Goal: Transaction & Acquisition: Purchase product/service

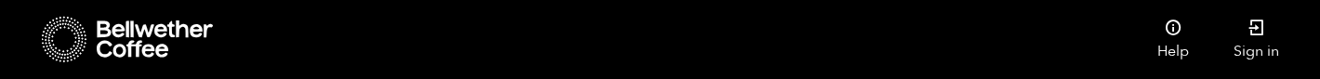
scroll to position [192, 0]
click at [1261, 33] on icon at bounding box center [1257, 28] width 19 height 19
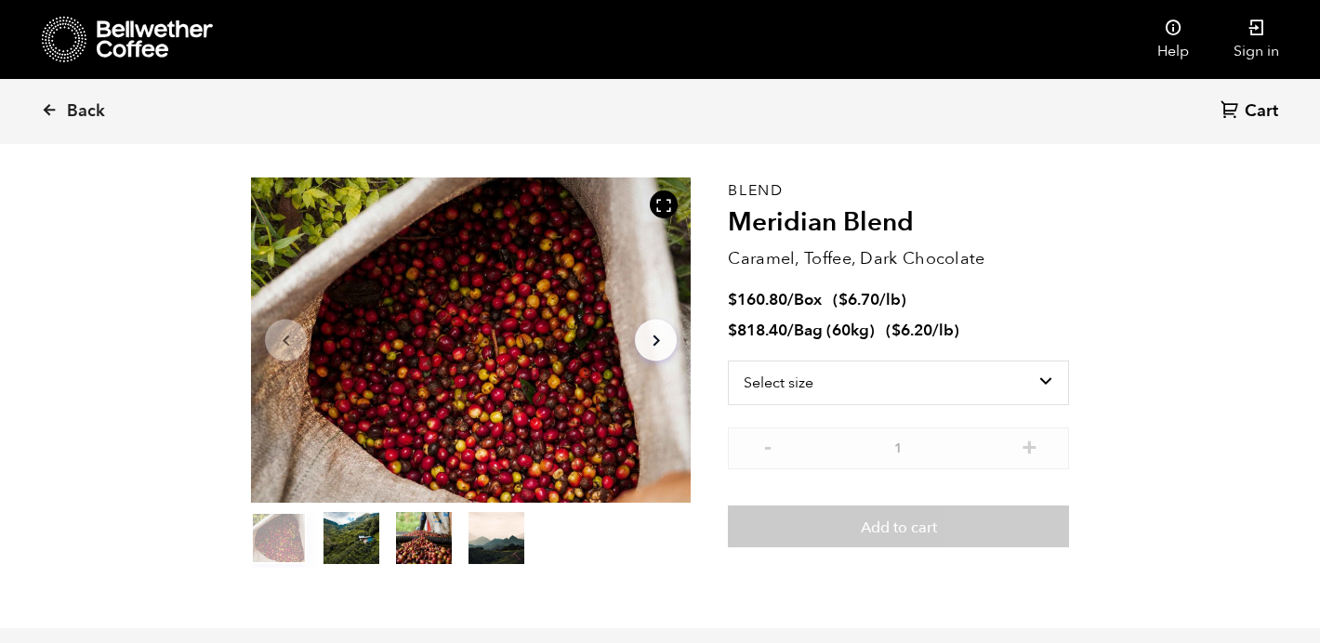
scroll to position [151, 0]
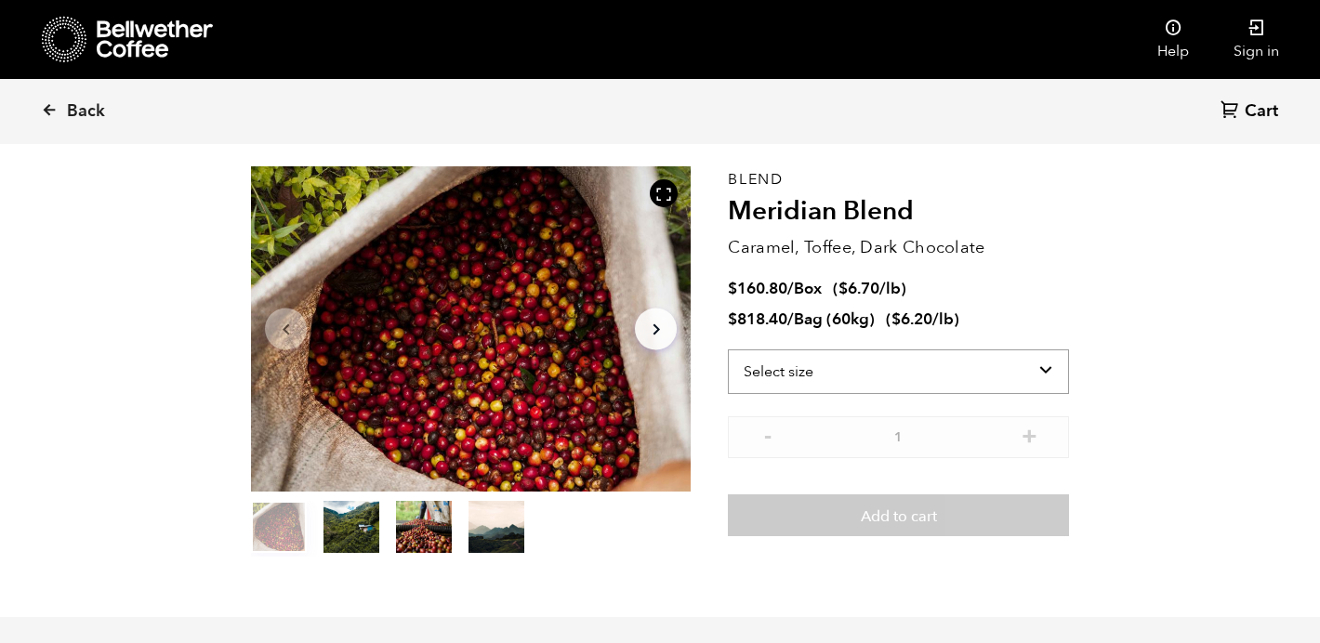
select select "box"
click option "Box (24 lbs)" at bounding box center [0, 0] width 0 height 0
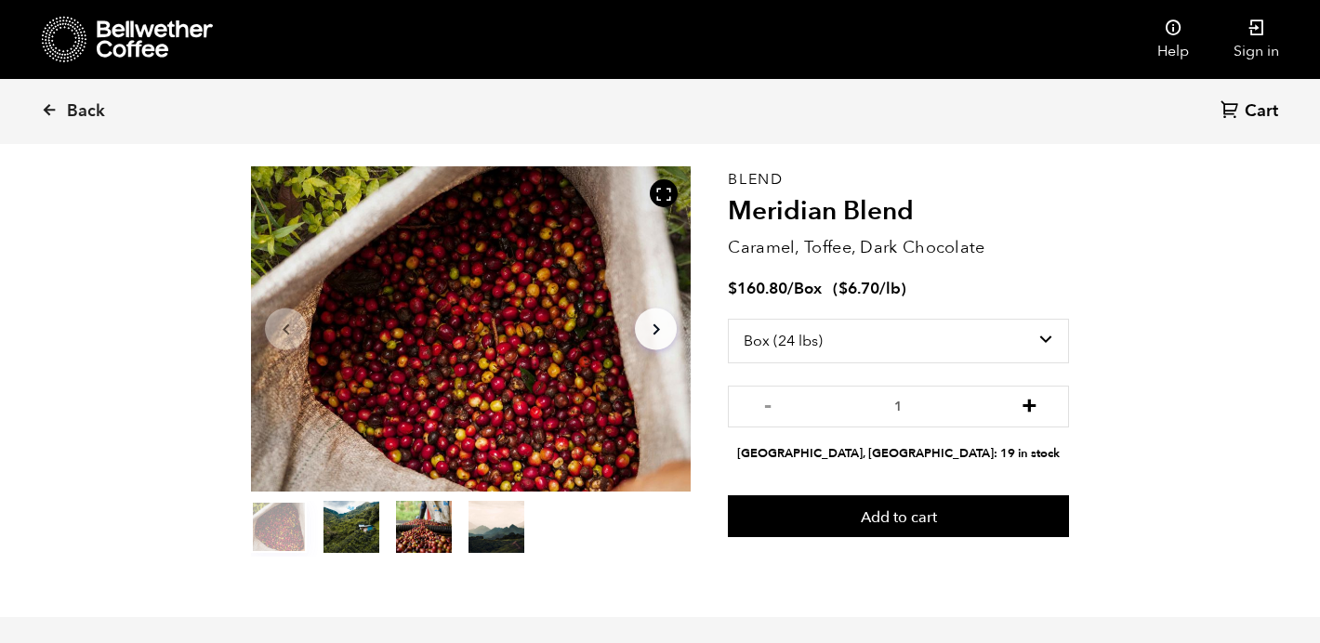
click at [1024, 407] on button "+" at bounding box center [1029, 404] width 23 height 19
type input "3"
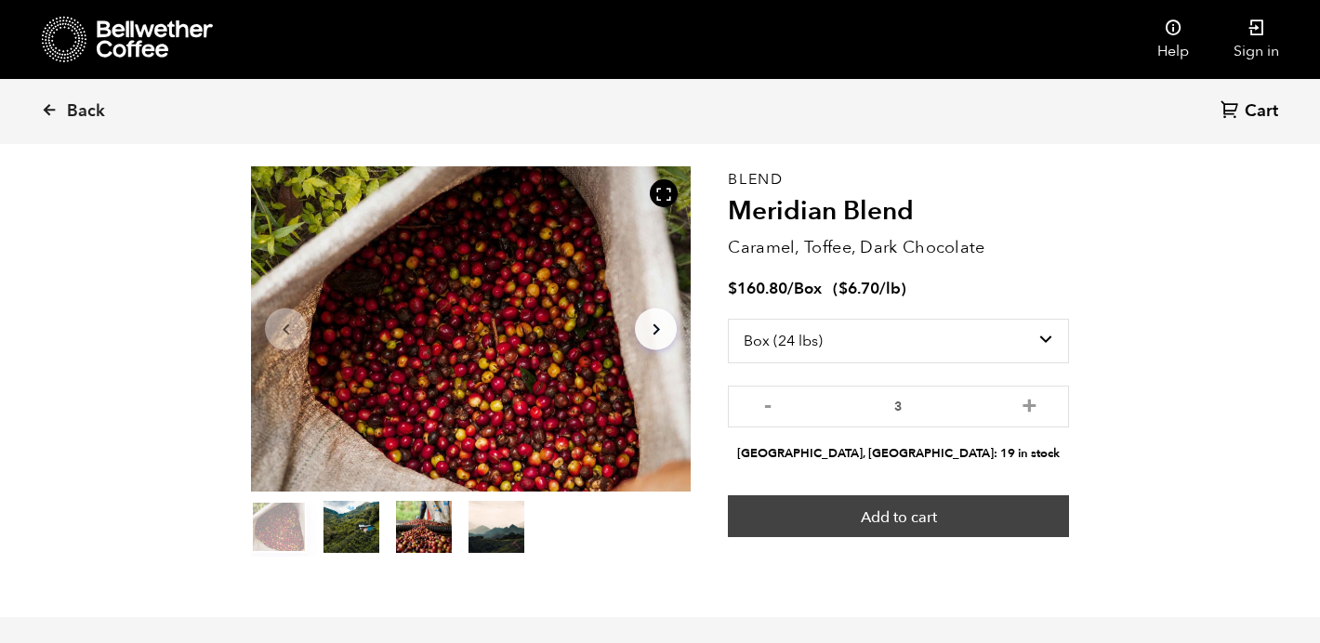
click at [901, 521] on button "Add to cart" at bounding box center [898, 517] width 341 height 43
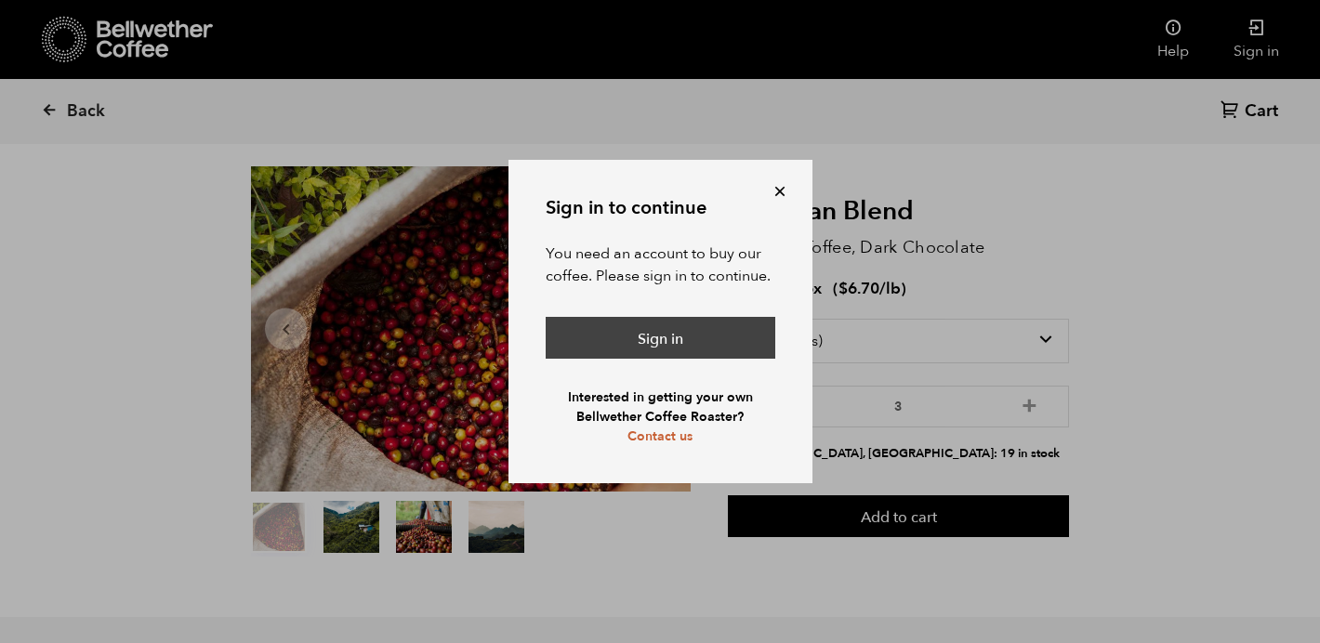
click at [704, 344] on link "Sign in" at bounding box center [661, 338] width 230 height 43
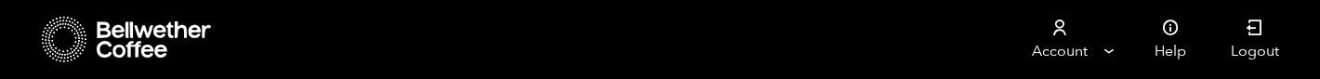
scroll to position [46, 0]
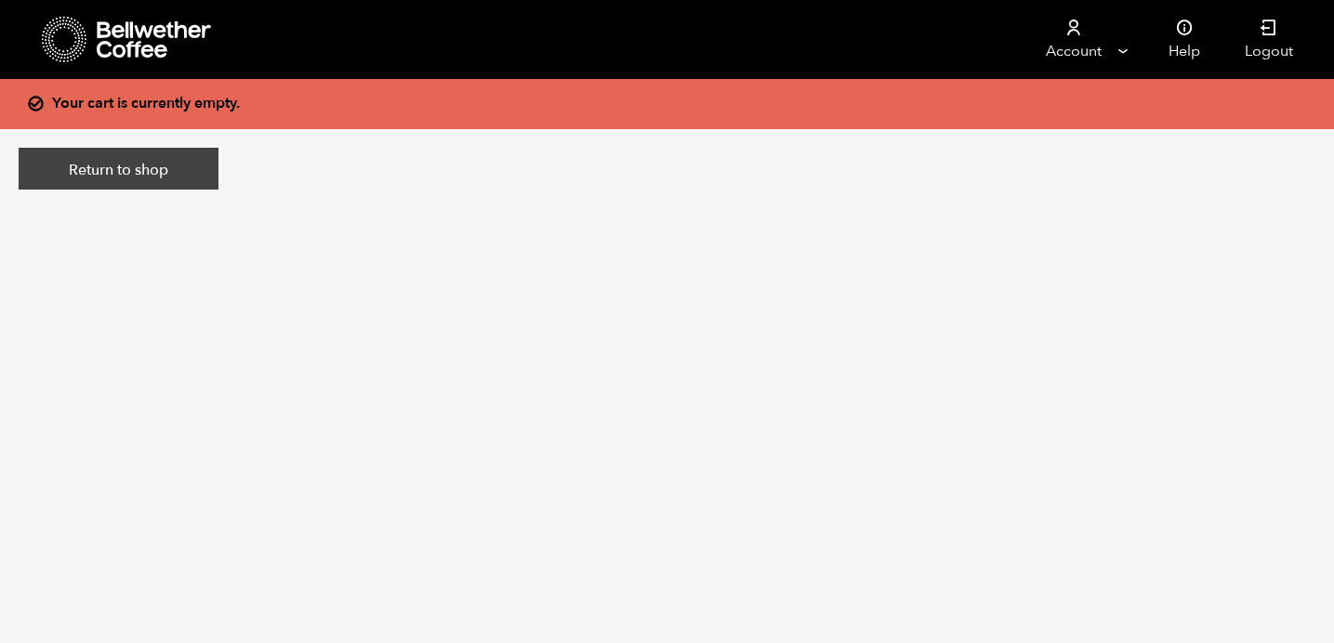
click at [175, 174] on link "Return to shop" at bounding box center [119, 169] width 200 height 43
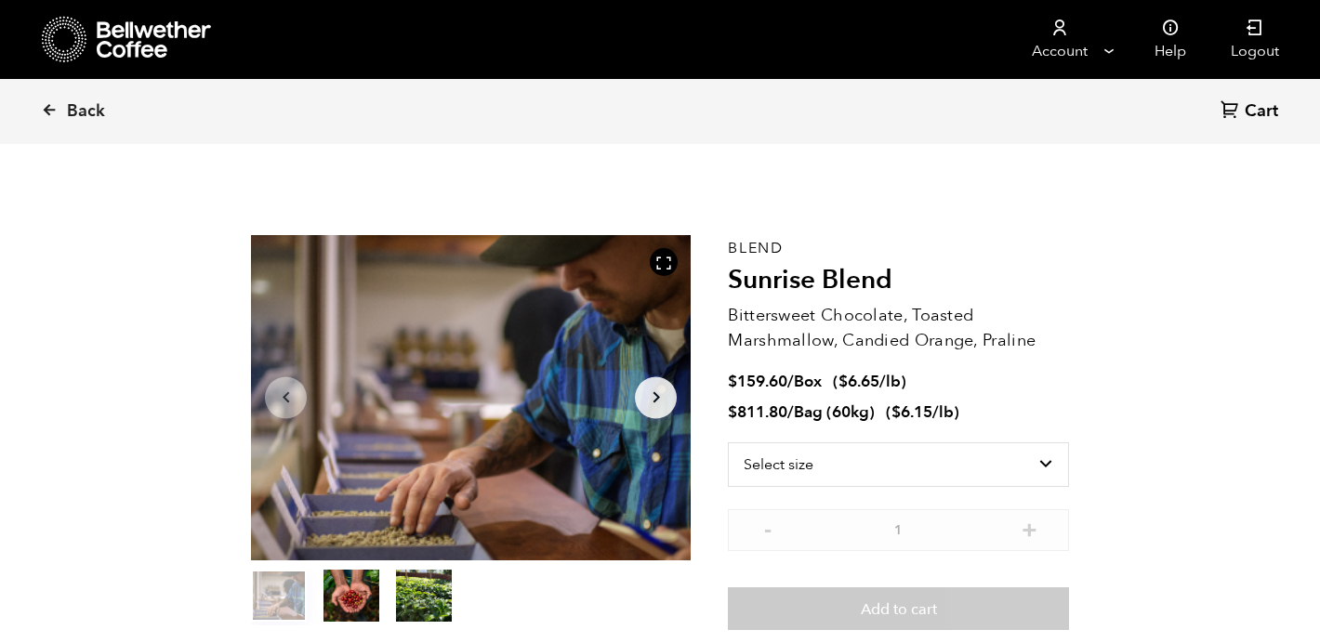
scroll to position [809, 796]
click at [55, 109] on icon at bounding box center [49, 109] width 17 height 17
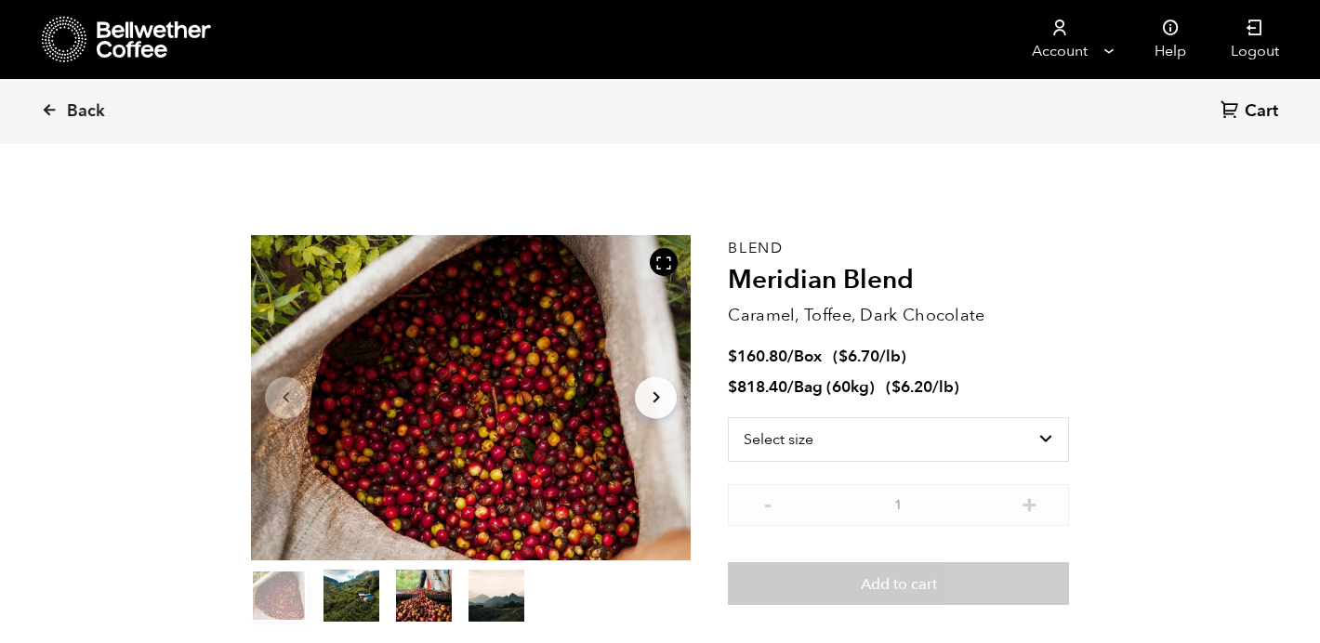
scroll to position [809, 796]
select select "box"
click option "Box (24 lbs)" at bounding box center [0, 0] width 0 height 0
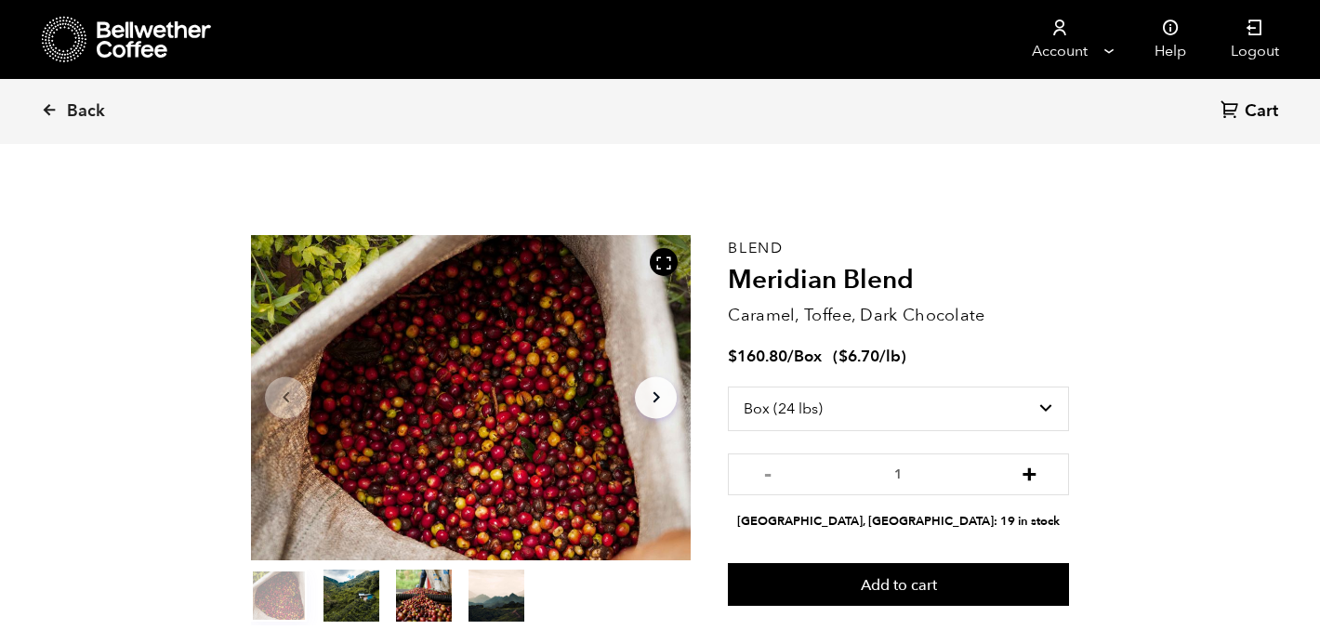
click at [1039, 474] on button "+" at bounding box center [1029, 472] width 23 height 19
type input "3"
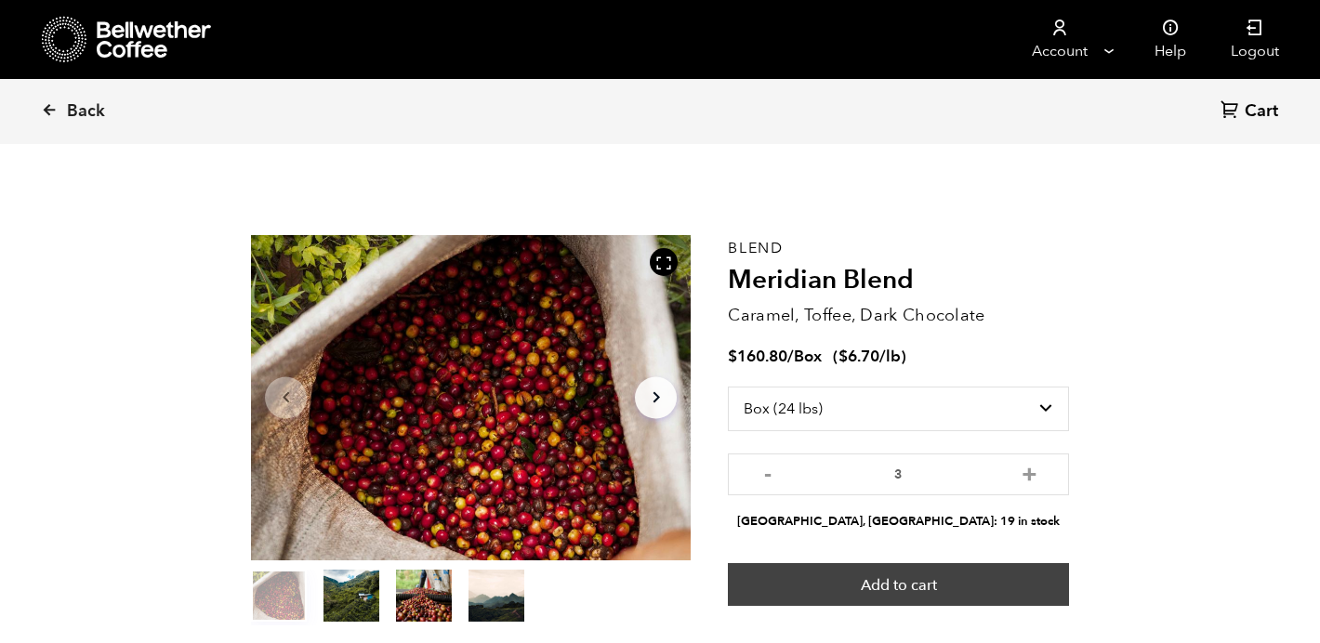
click at [933, 572] on button "Add to cart" at bounding box center [898, 584] width 341 height 43
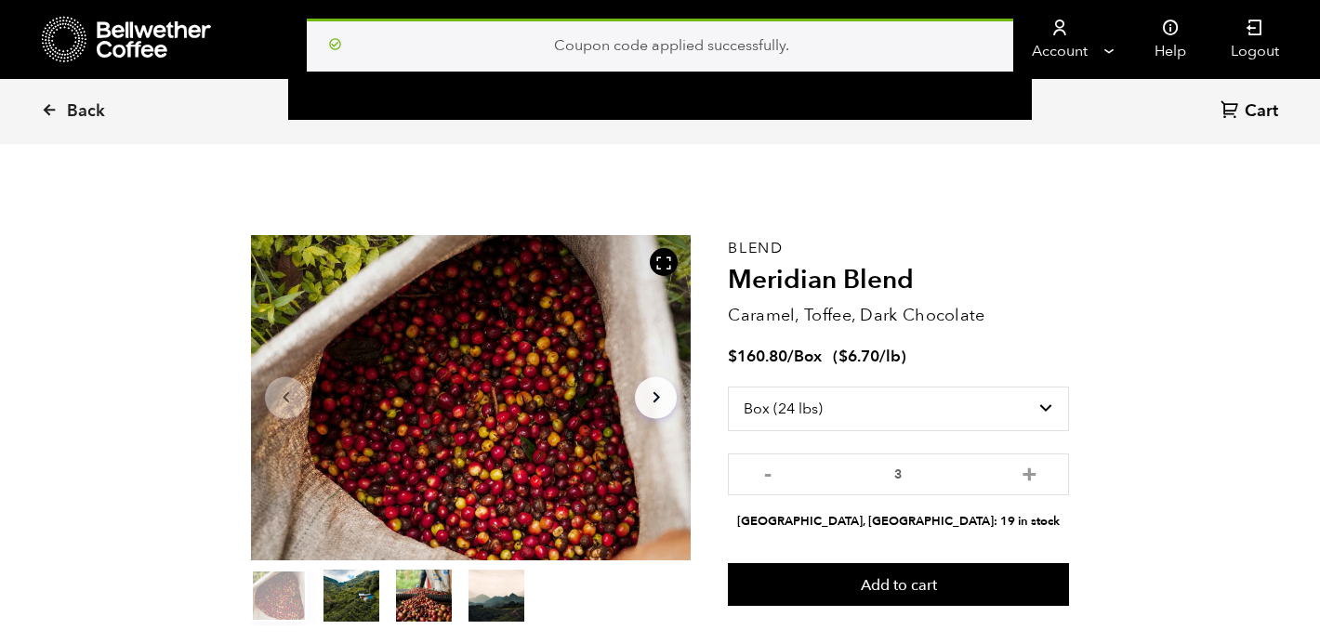
click at [1260, 119] on div "Coupon code applied successfully. {"cart_contents_count":3}" at bounding box center [660, 60] width 1320 height 120
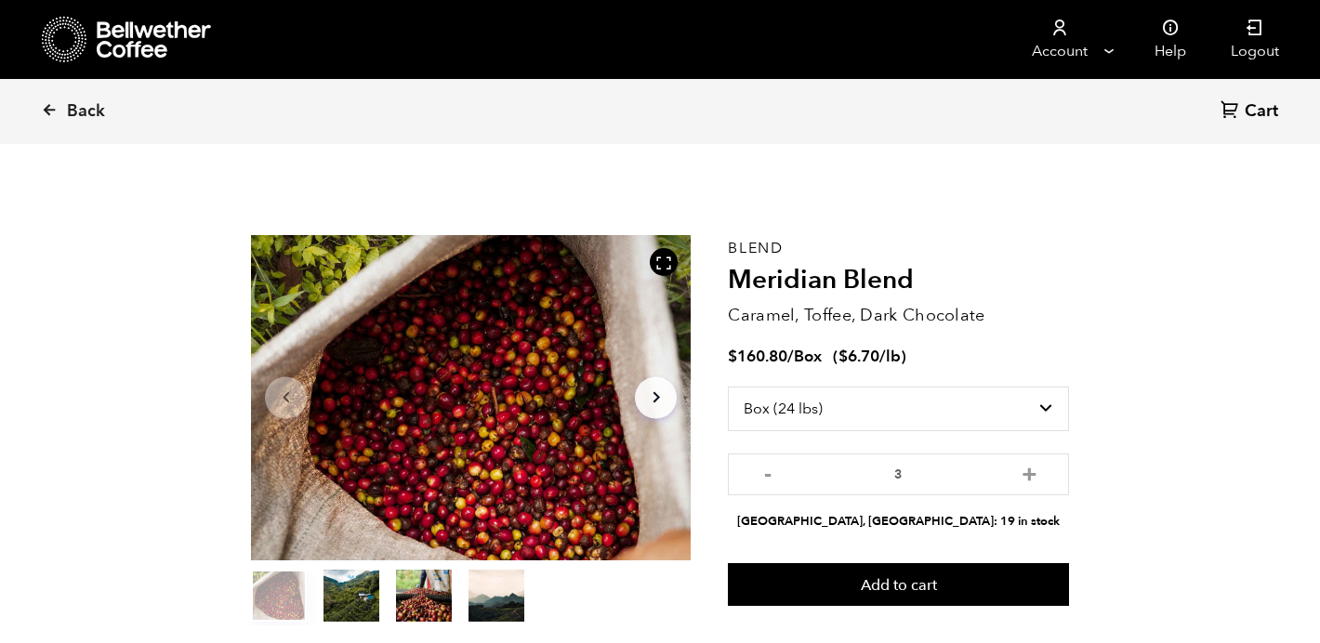
click at [1257, 113] on span "Cart" at bounding box center [1261, 111] width 33 height 22
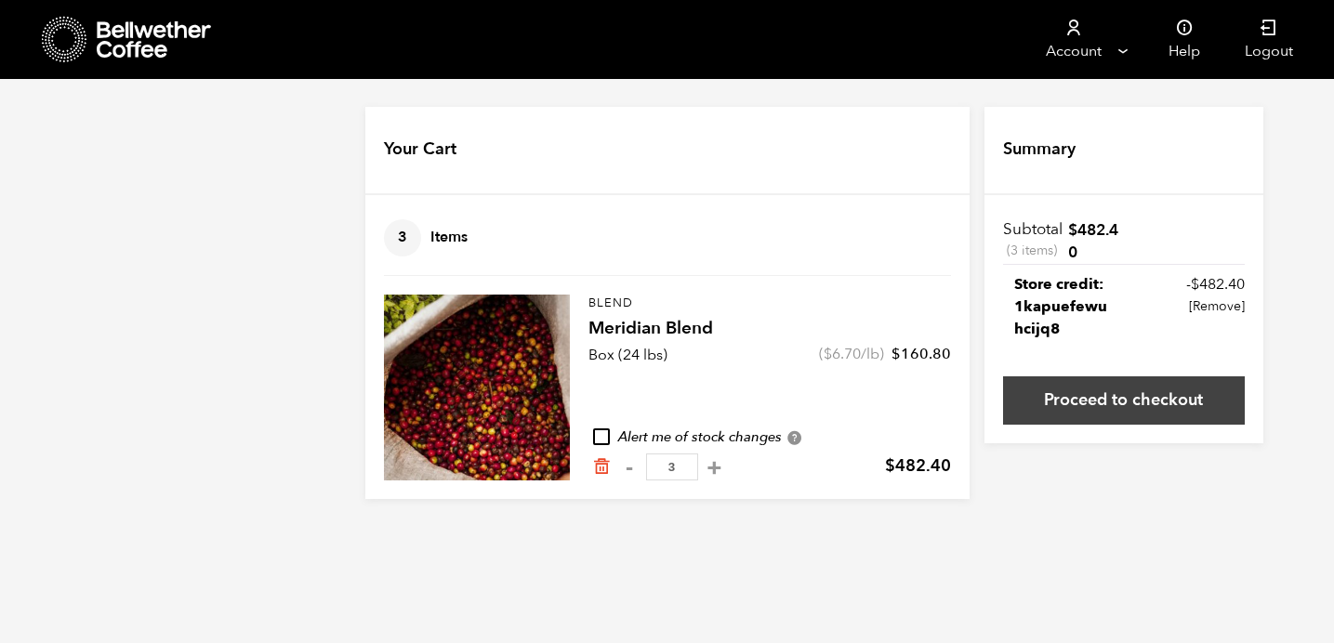
click at [1094, 398] on link "Proceed to checkout" at bounding box center [1124, 401] width 242 height 48
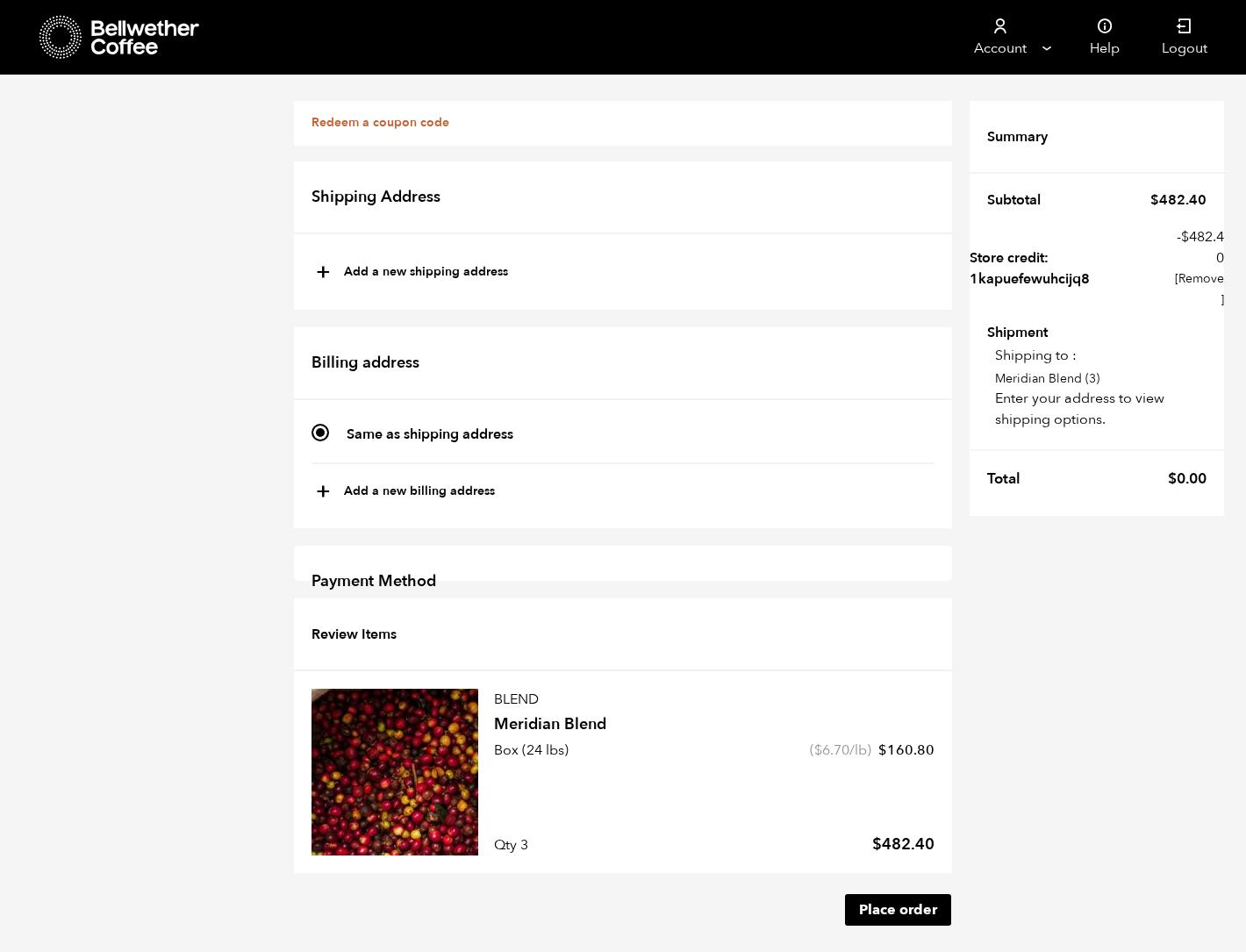
click at [423, 268] on button "+ Add a new shipping address" at bounding box center [413, 273] width 193 height 30
type input "New address"
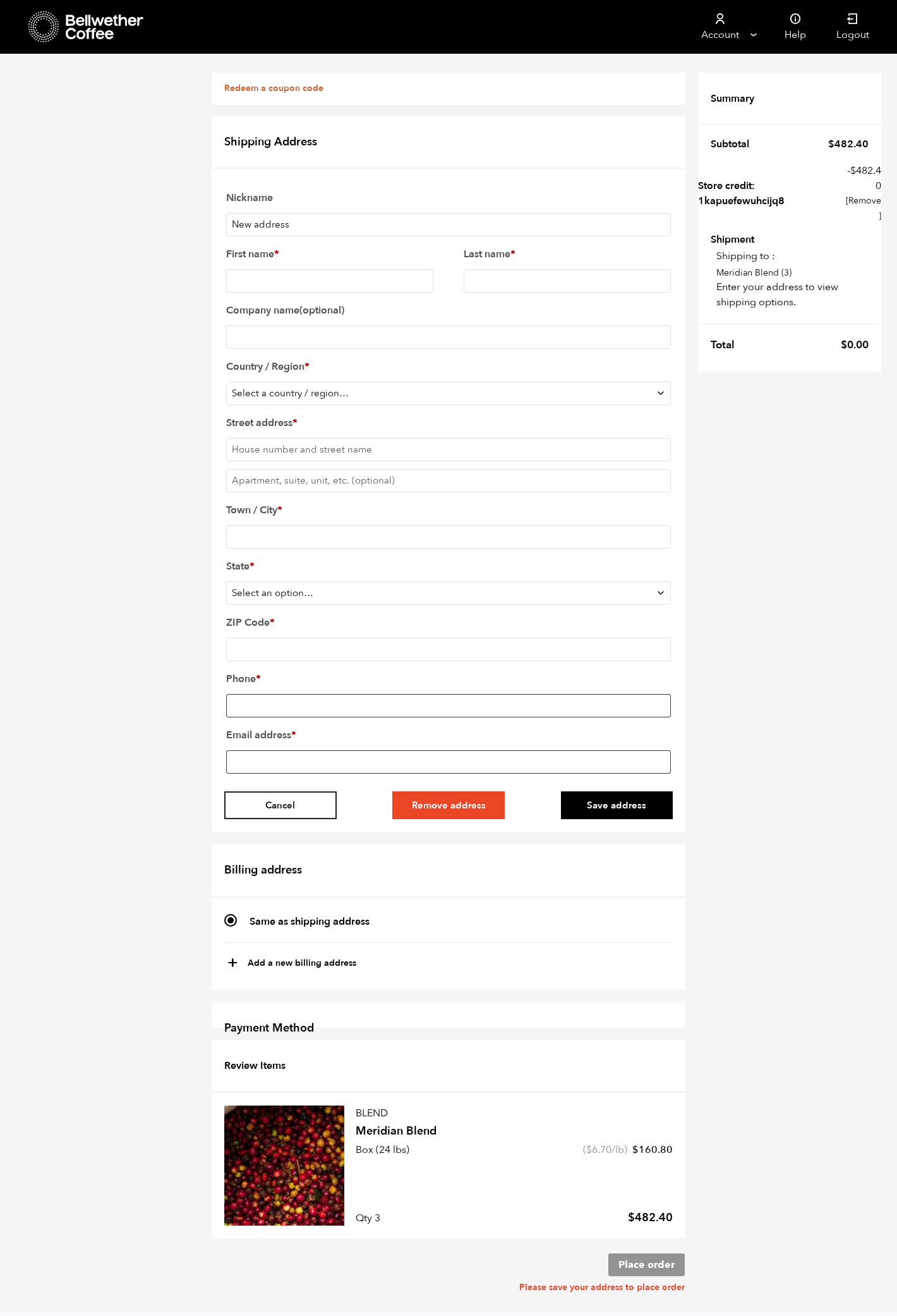
click at [300, 224] on input "New address" at bounding box center [448, 224] width 445 height 23
click at [304, 280] on input "First name *" at bounding box center [330, 281] width 207 height 23
type input "[PERSON_NAME]"
type input "Toro"
type input "Express Kafeh"
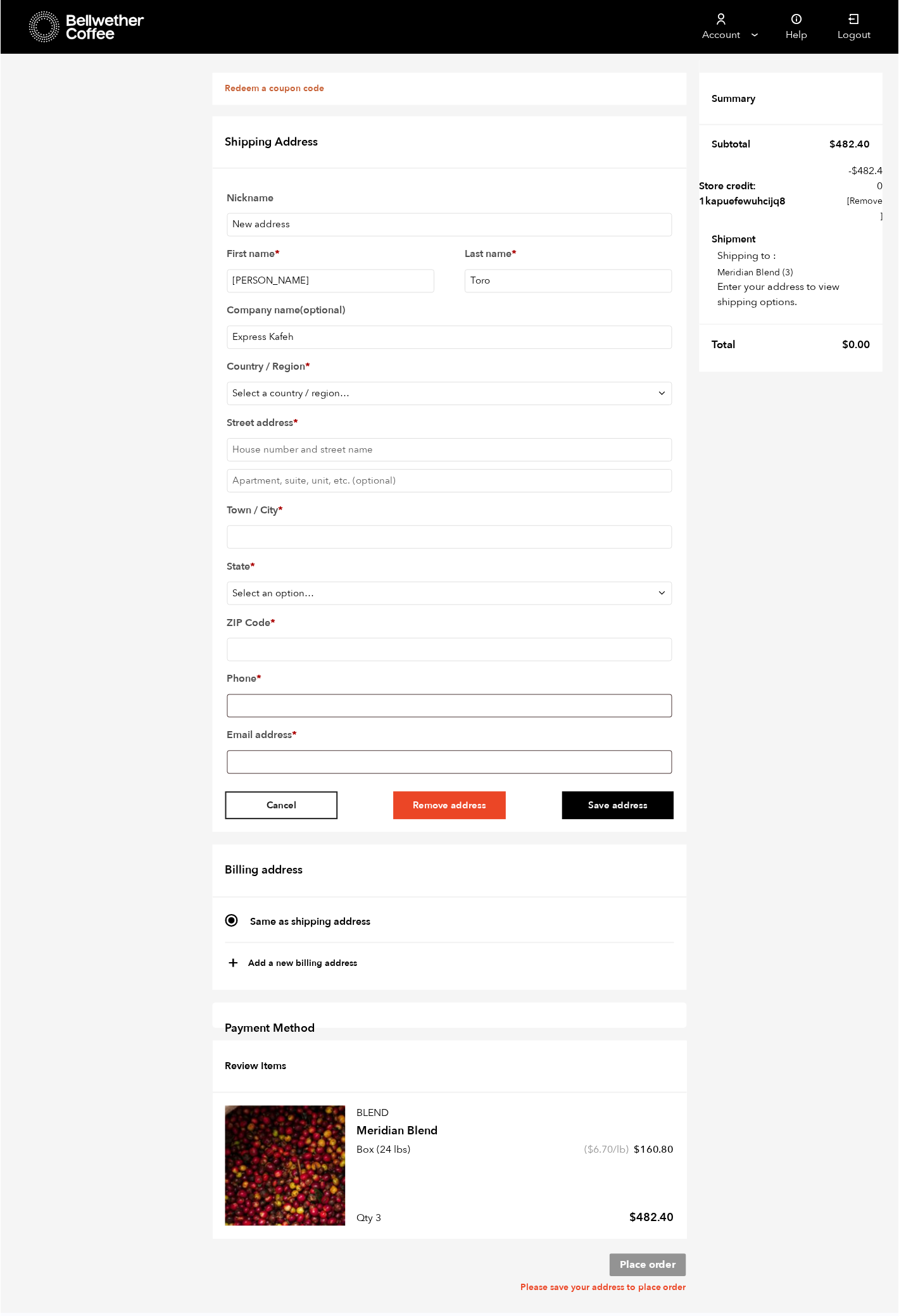
scroll to position [131, 0]
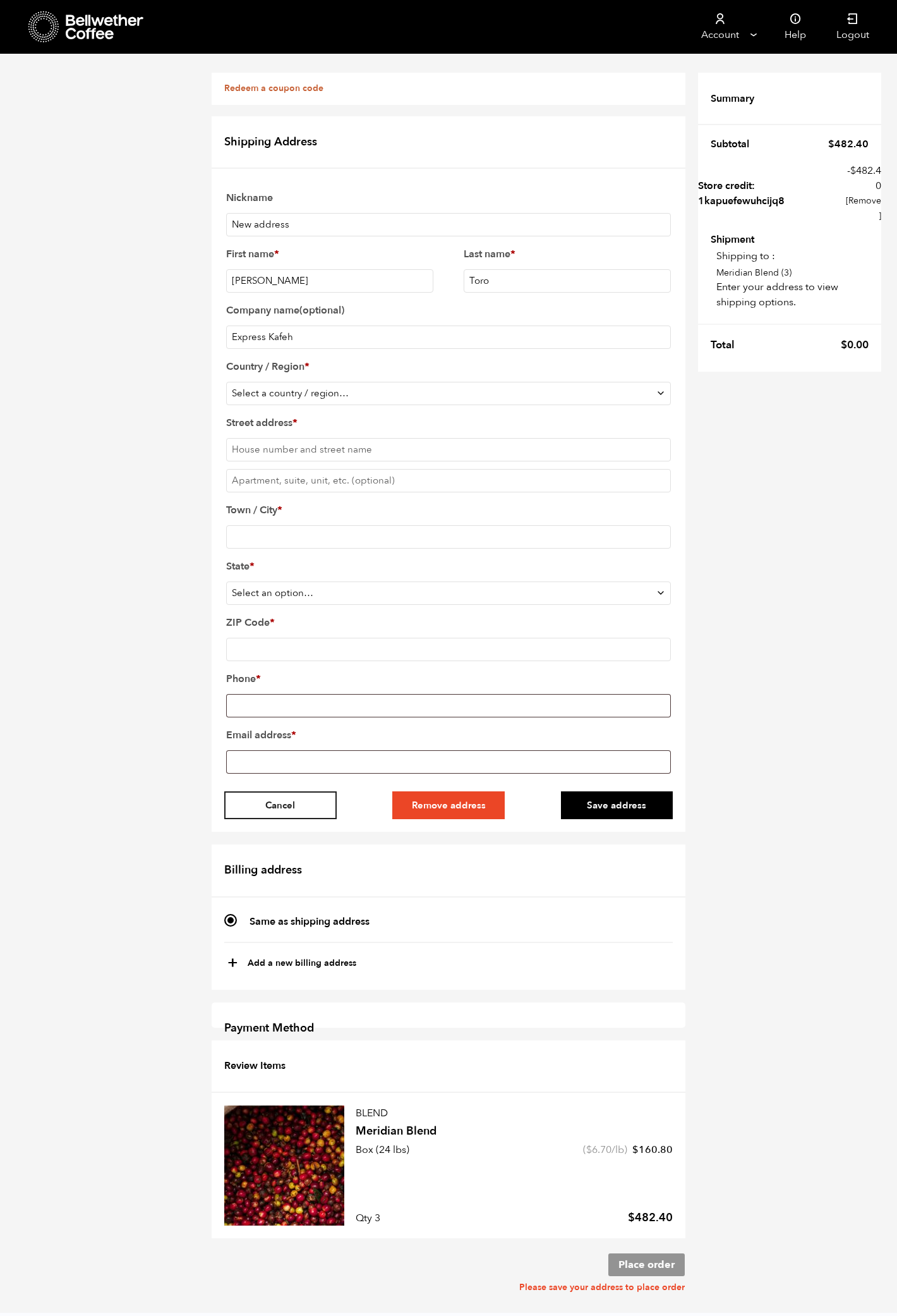
click at [226, 382] on select "Select a country / region… Afghanistan Åland Islands Albania Algeria American S…" at bounding box center [448, 394] width 445 height 23
select select "US"
click option "United States (US)" at bounding box center [0, 0] width 0 height 0
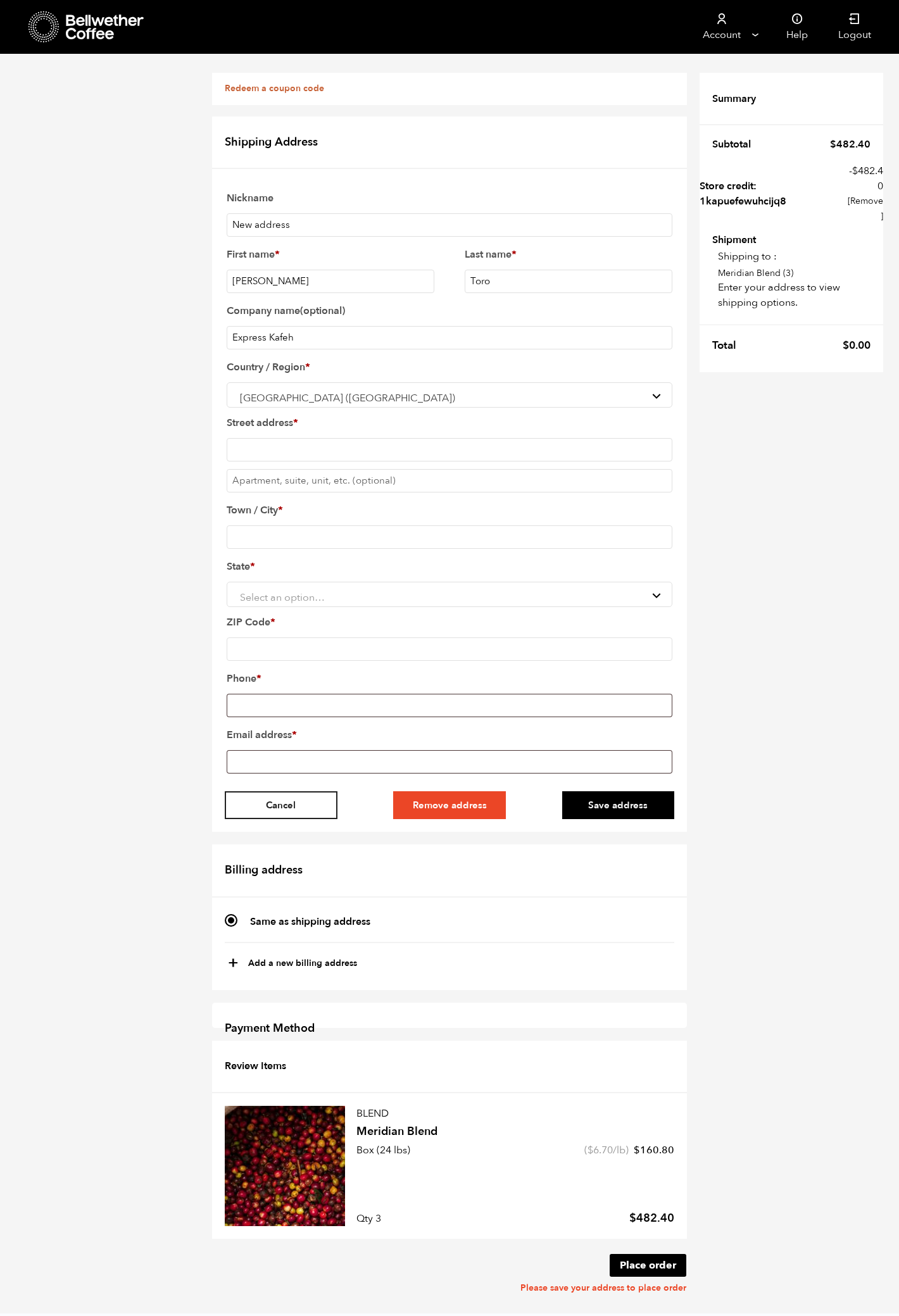
click at [268, 438] on input "Street address *" at bounding box center [450, 449] width 446 height 23
type input "3601 N DIXIE HWY BAY 7"
type input "BOCA RATON"
select select "FL"
type input "33431-5929"
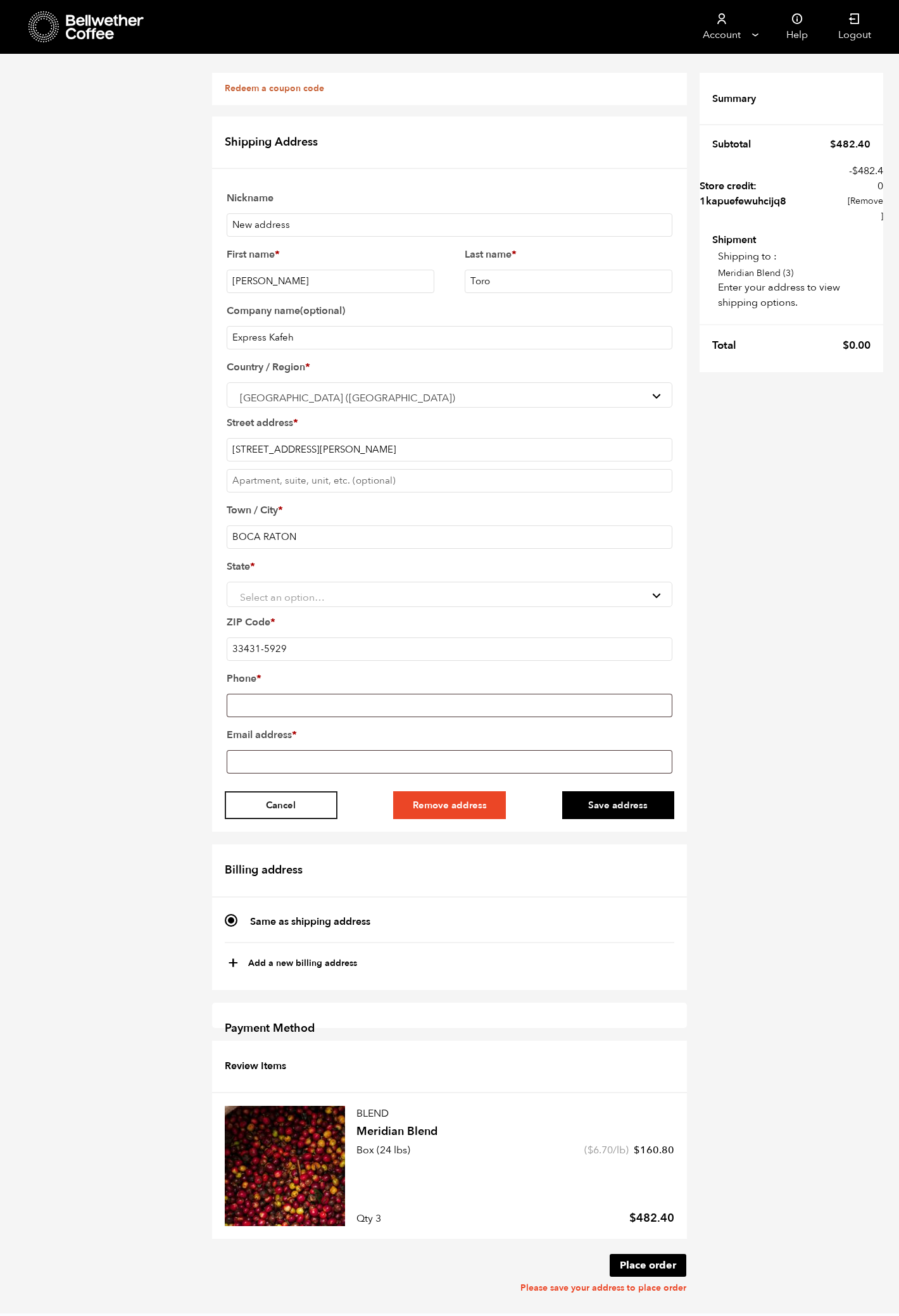
type input "+15163048690"
click at [296, 719] on input "Email address *" at bounding box center [450, 762] width 446 height 23
type input "[PERSON_NAME][EMAIL_ADDRESS][DOMAIN_NAME]"
click at [620, 719] on button "Save address" at bounding box center [618, 805] width 112 height 28
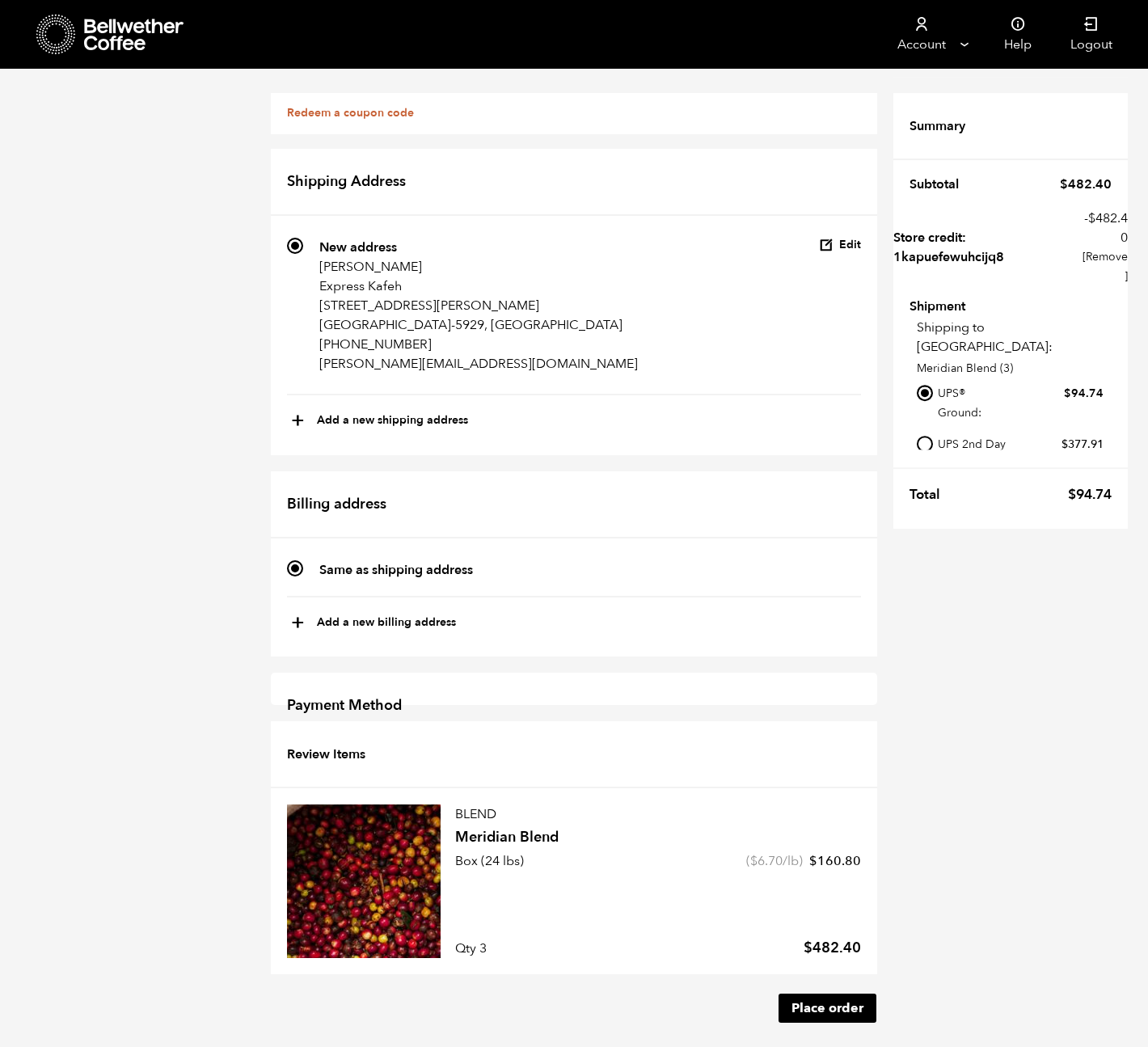
scroll to position [489, 0]
click at [832, 918] on button "Place order" at bounding box center [827, 1008] width 98 height 29
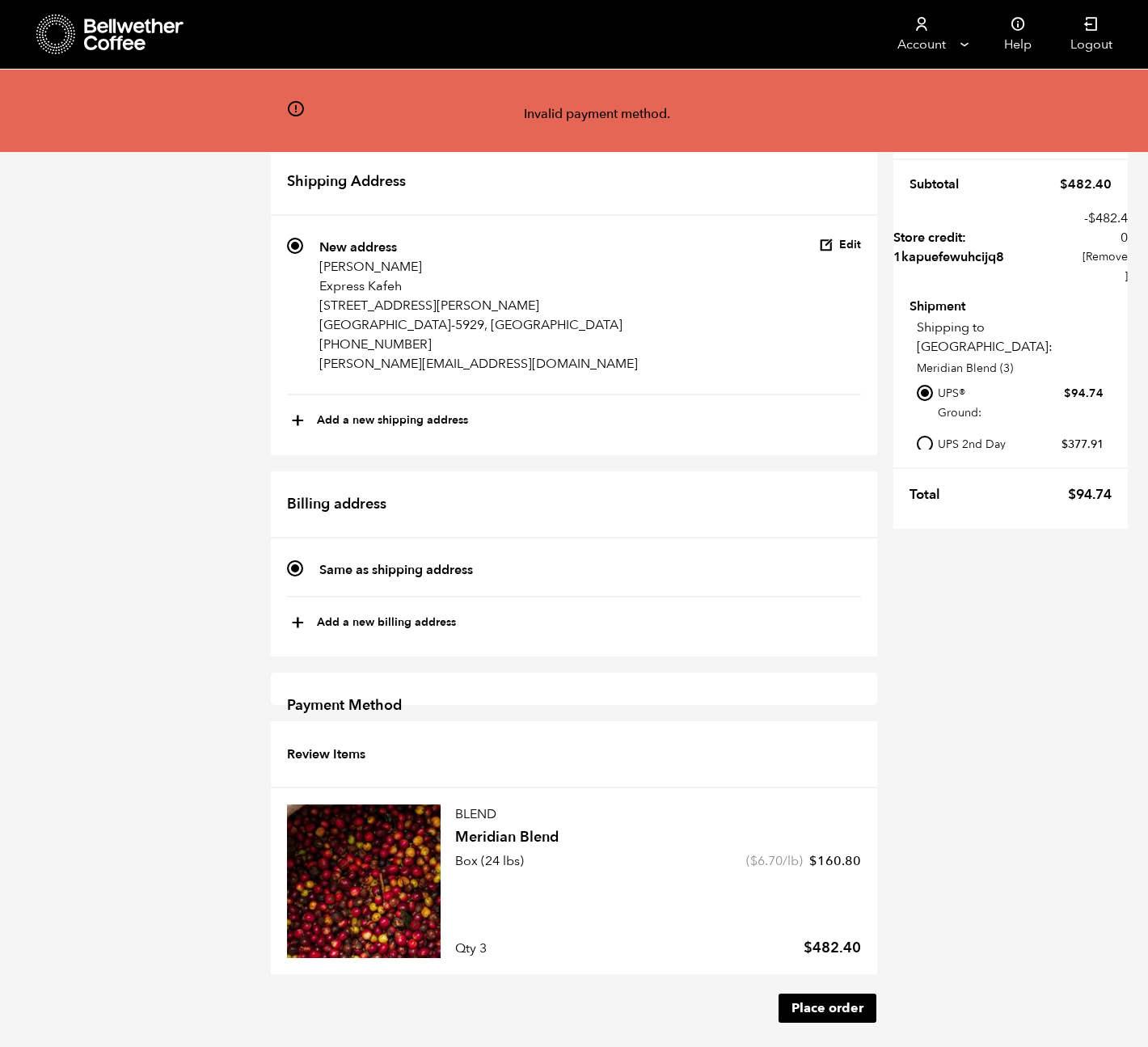
scroll to position [413, 0]
click at [363, 673] on h2 "Payment Method" at bounding box center [573, 707] width 606 height 68
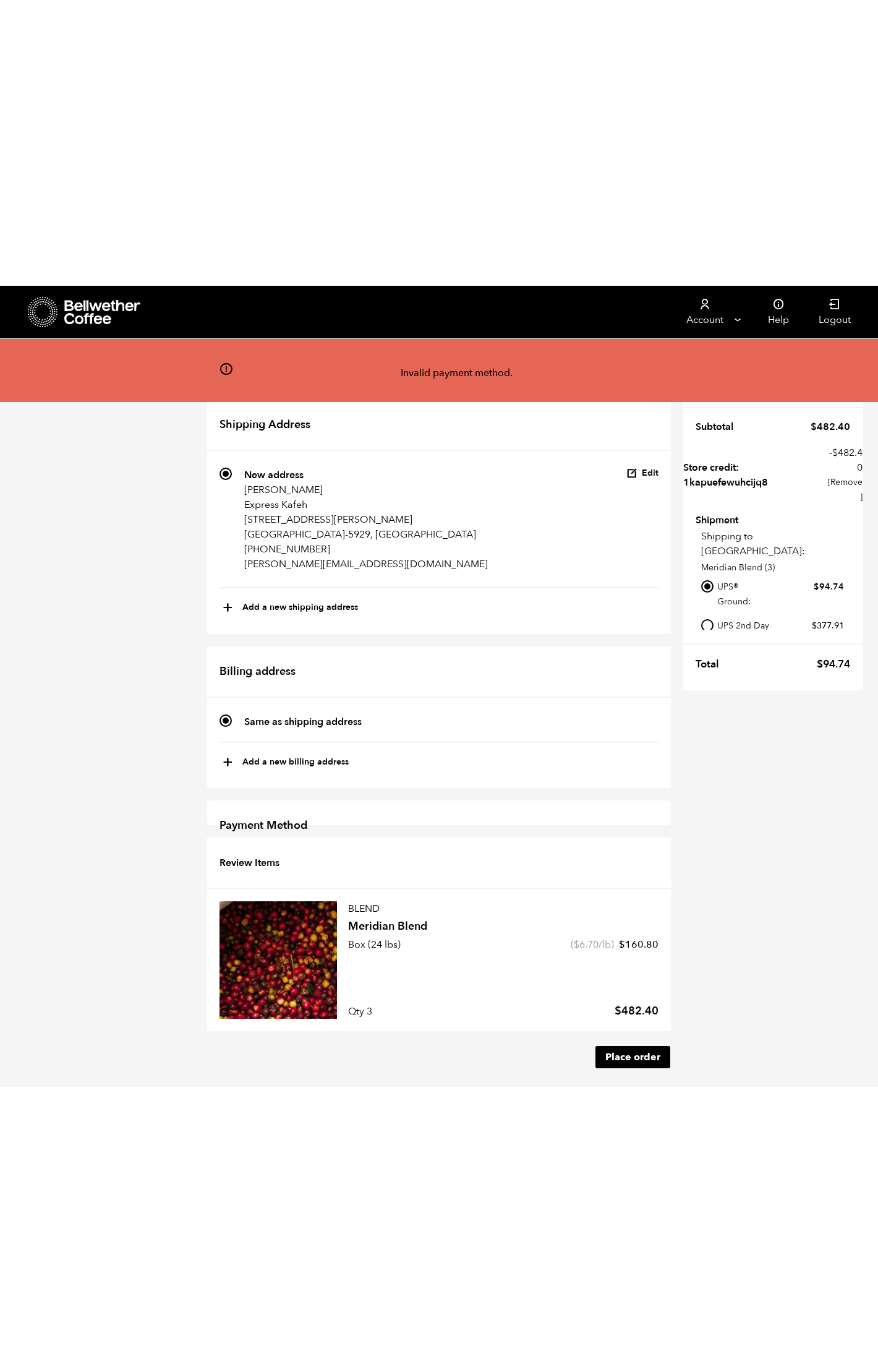
scroll to position [272, 0]
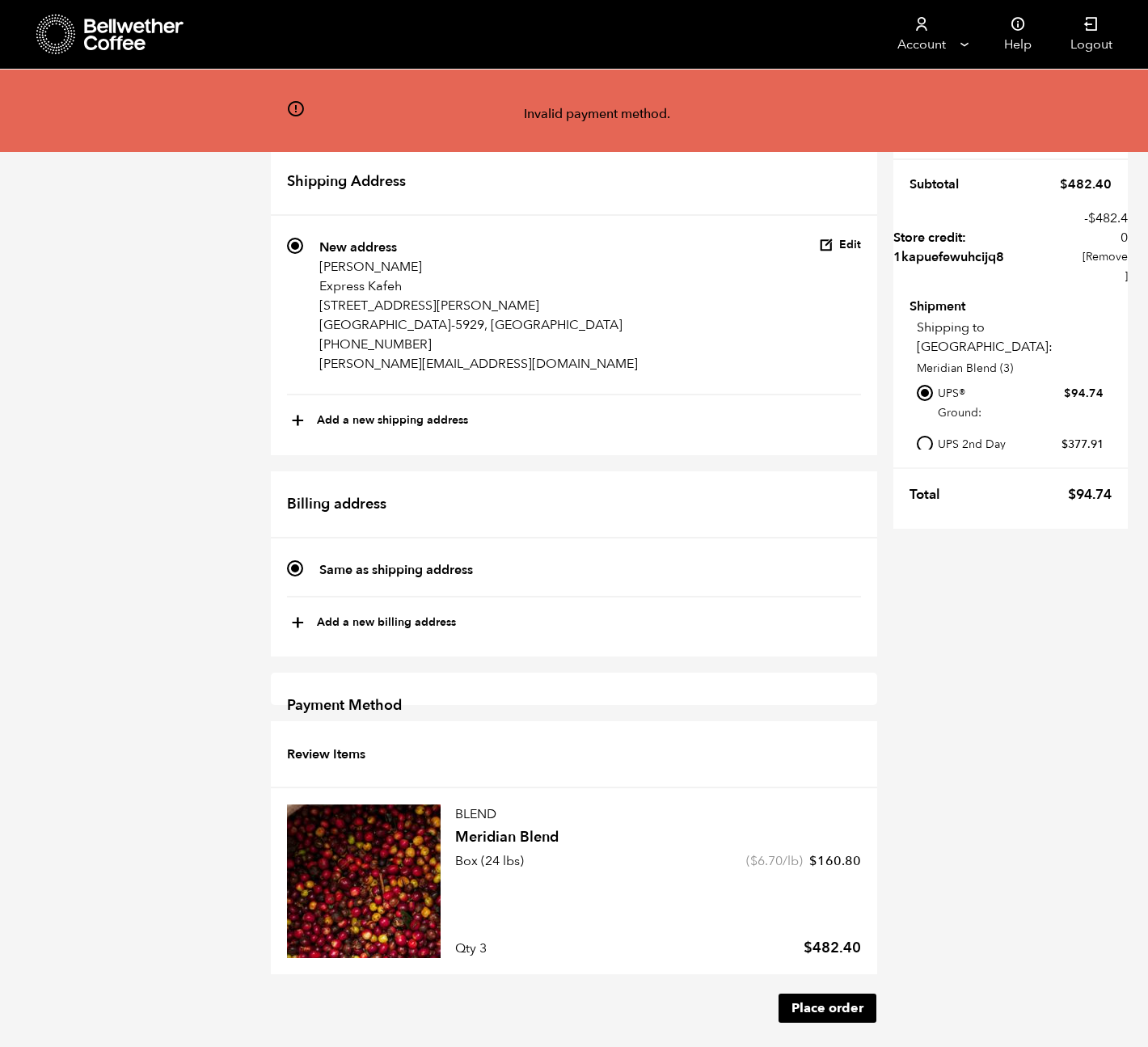
click at [299, 610] on span "+" at bounding box center [298, 624] width 14 height 28
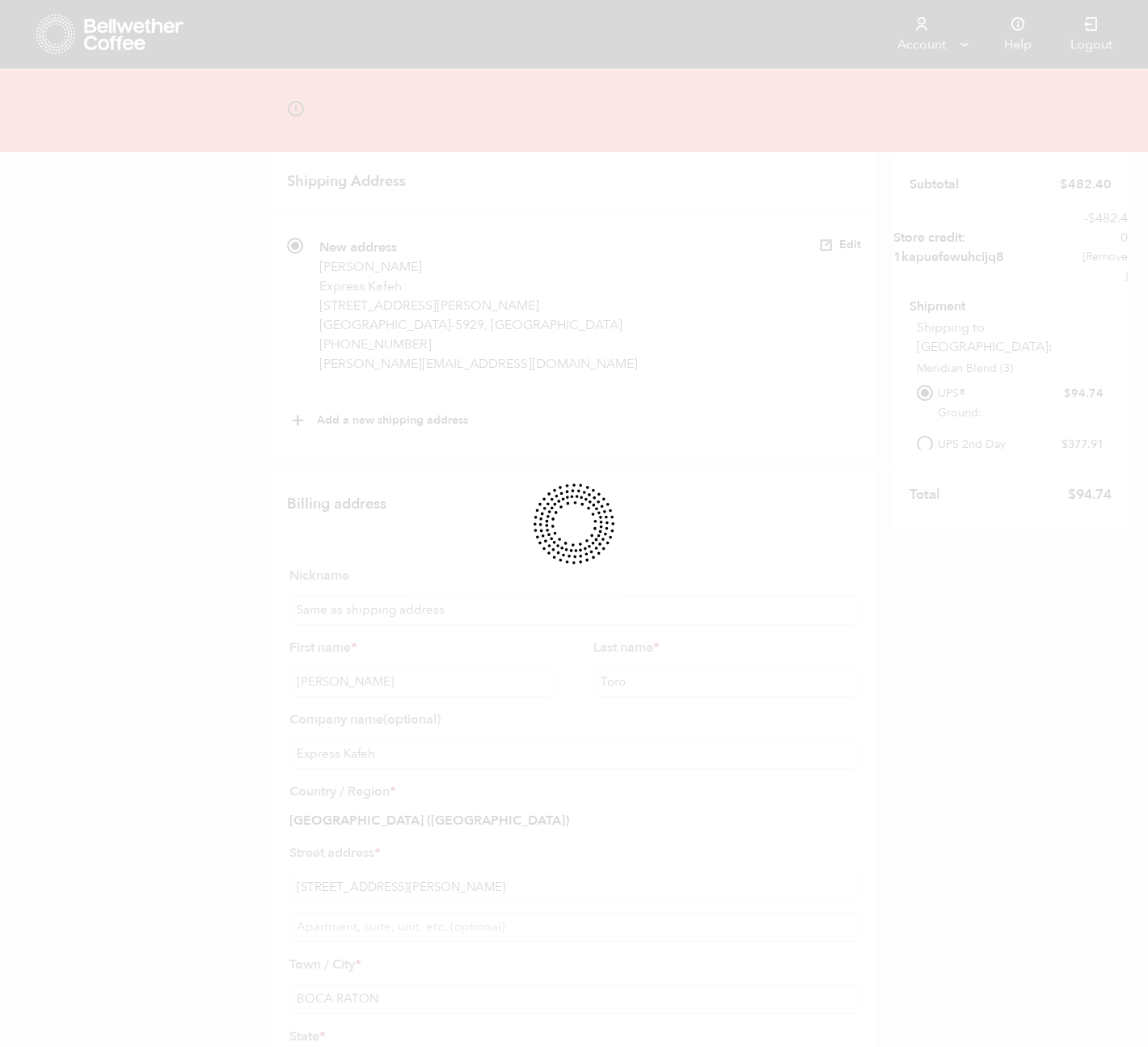
select select
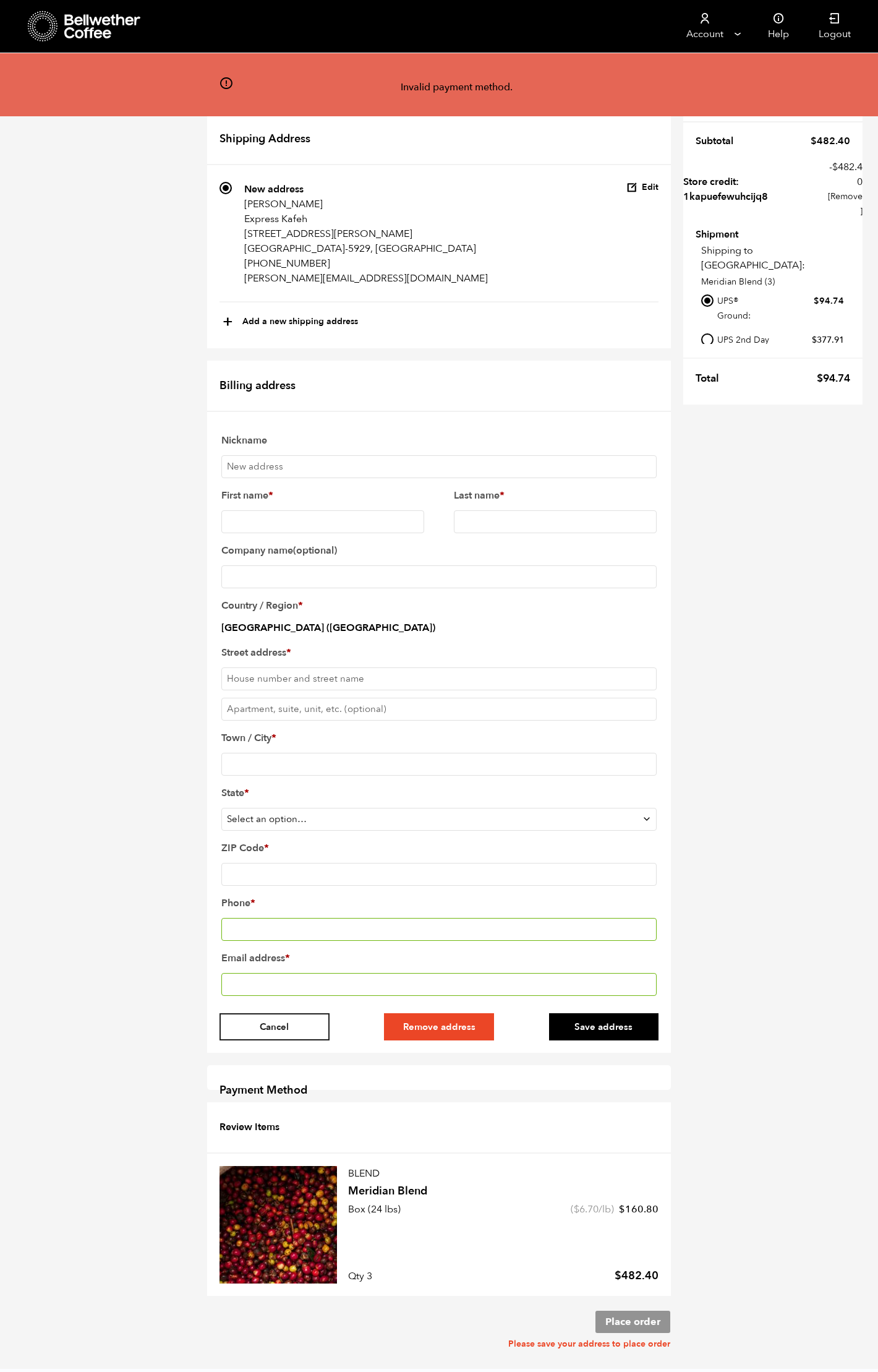
scroll to position [897, 0]
click at [269, 703] on h2 "Payment Method" at bounding box center [438, 1091] width 464 height 52
click at [274, 703] on button "Cancel" at bounding box center [274, 1027] width 110 height 27
radio input "true"
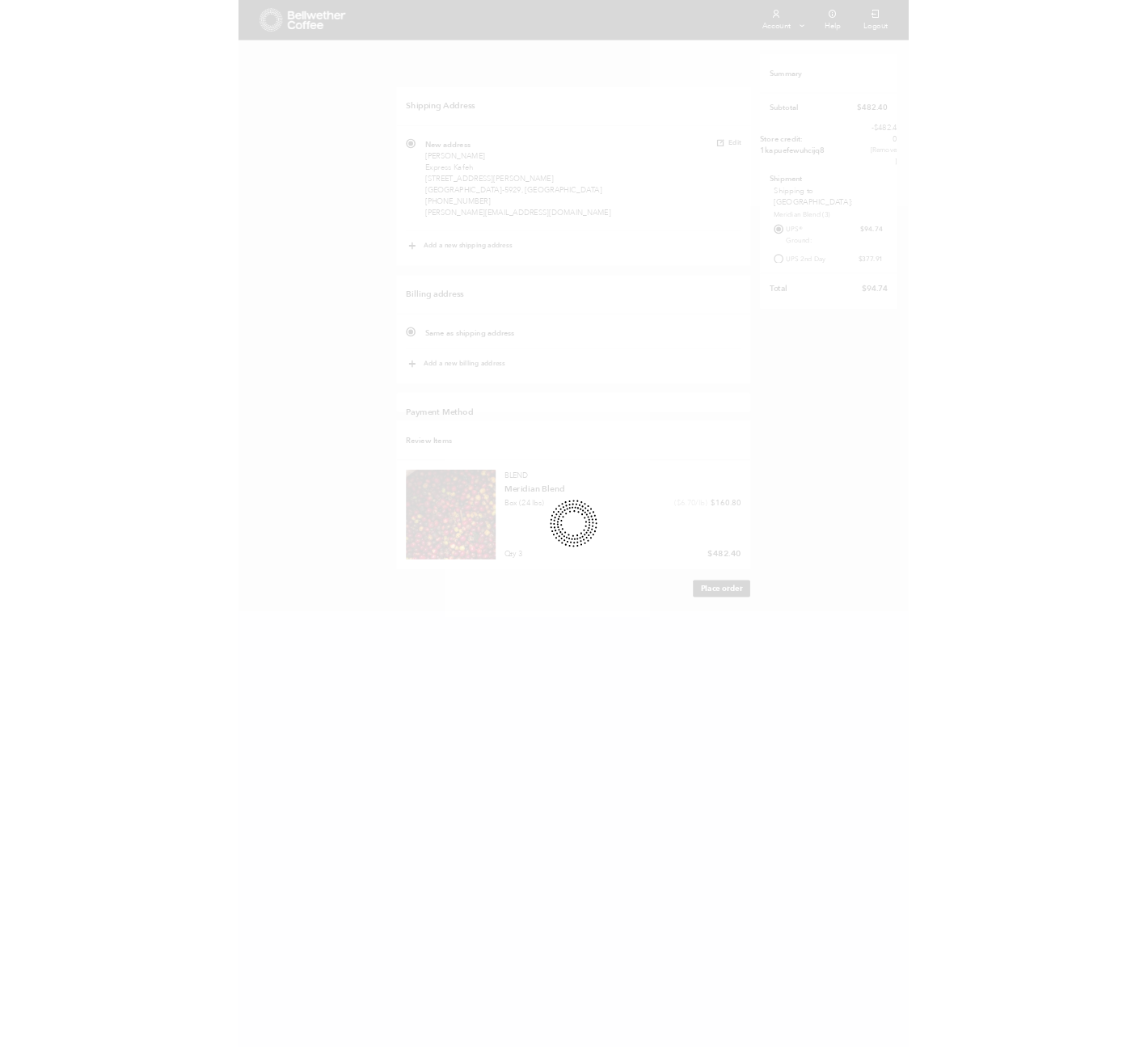
scroll to position [489, 0]
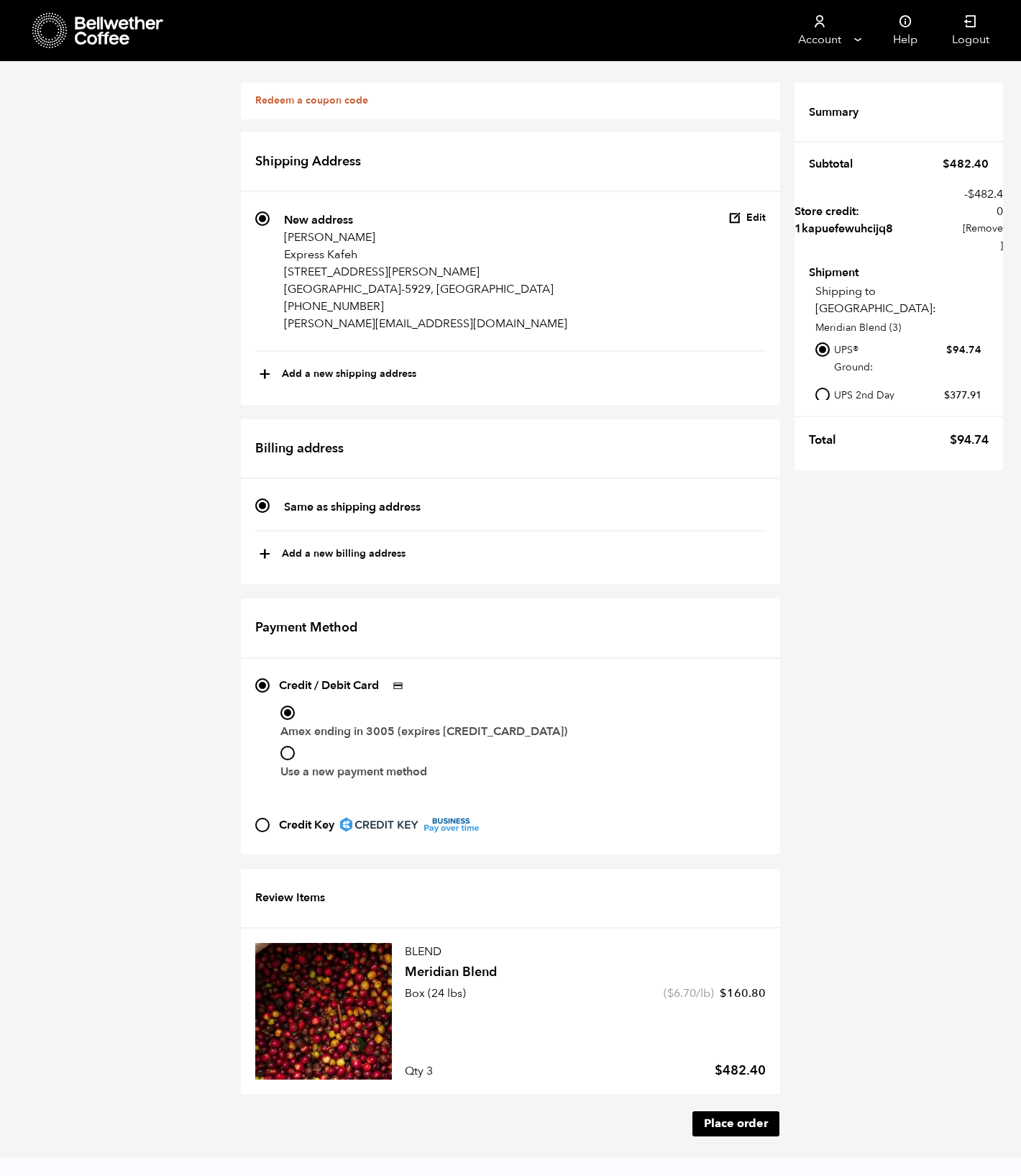
scroll to position [679, 0]
click at [716, 1111] on button "Place order" at bounding box center [736, 1123] width 87 height 26
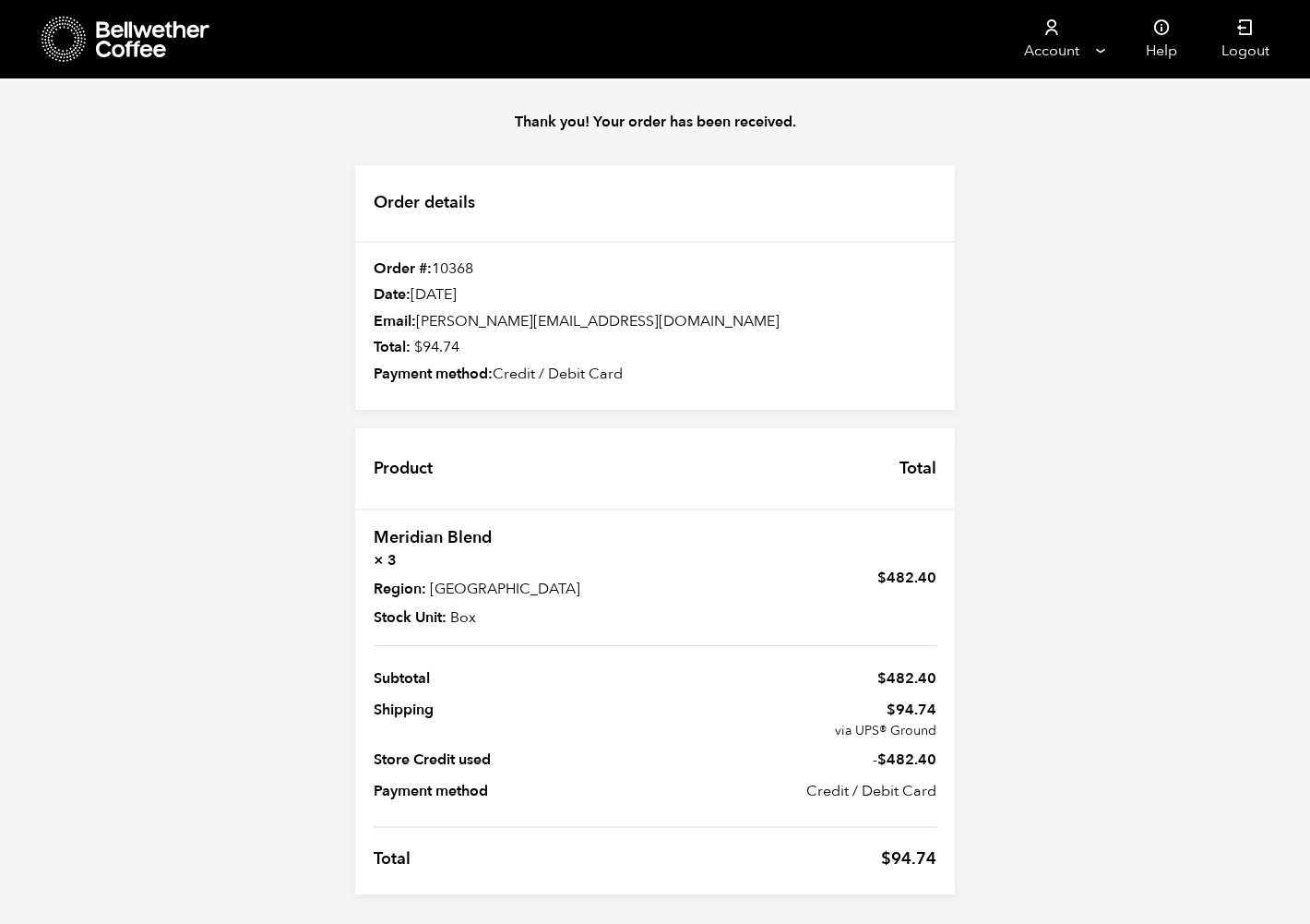
scroll to position [198, 0]
